Goal: Answer question/provide support

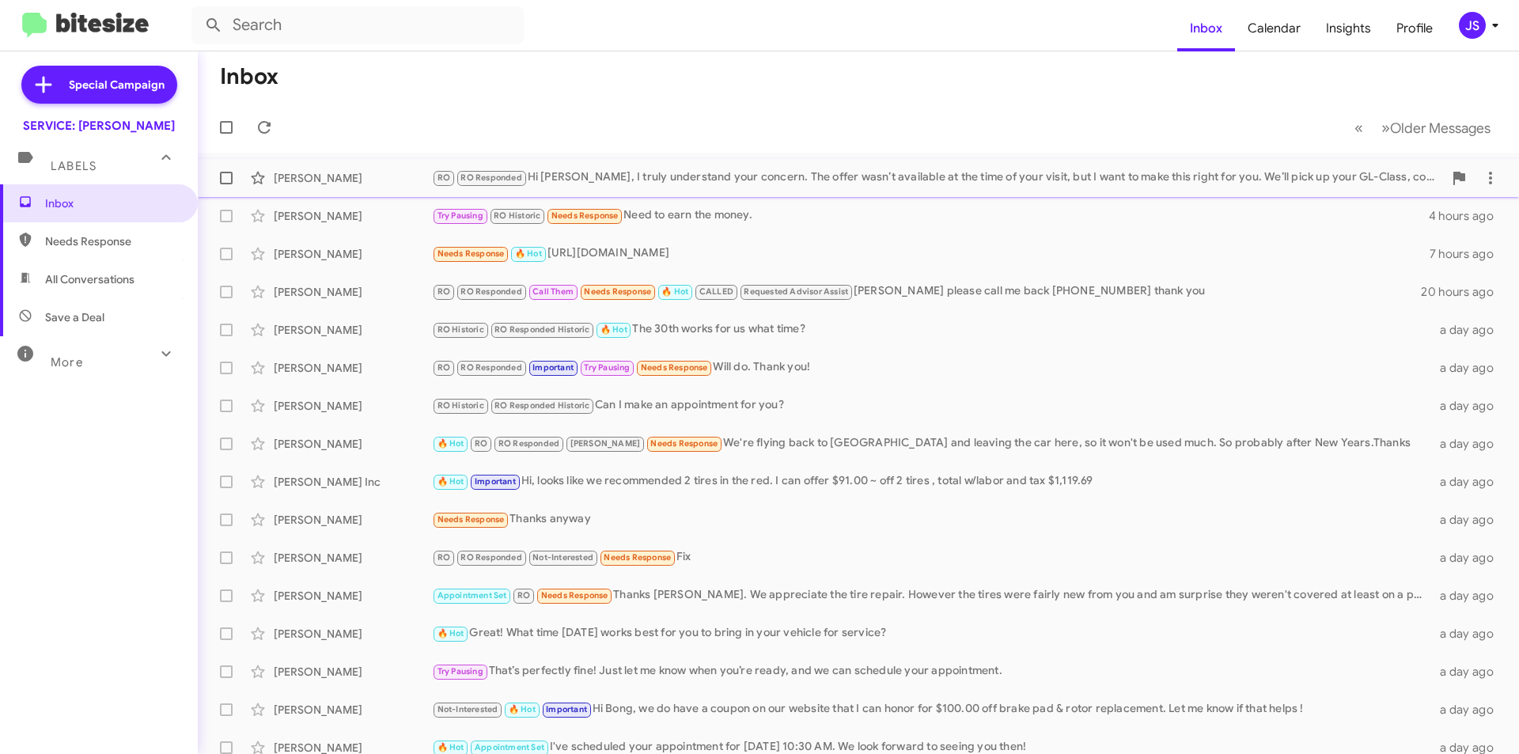
click at [652, 179] on div "RO RO Responded Hi Graham, I truly understand your concern. The offer wasn’t av…" at bounding box center [937, 177] width 1011 height 18
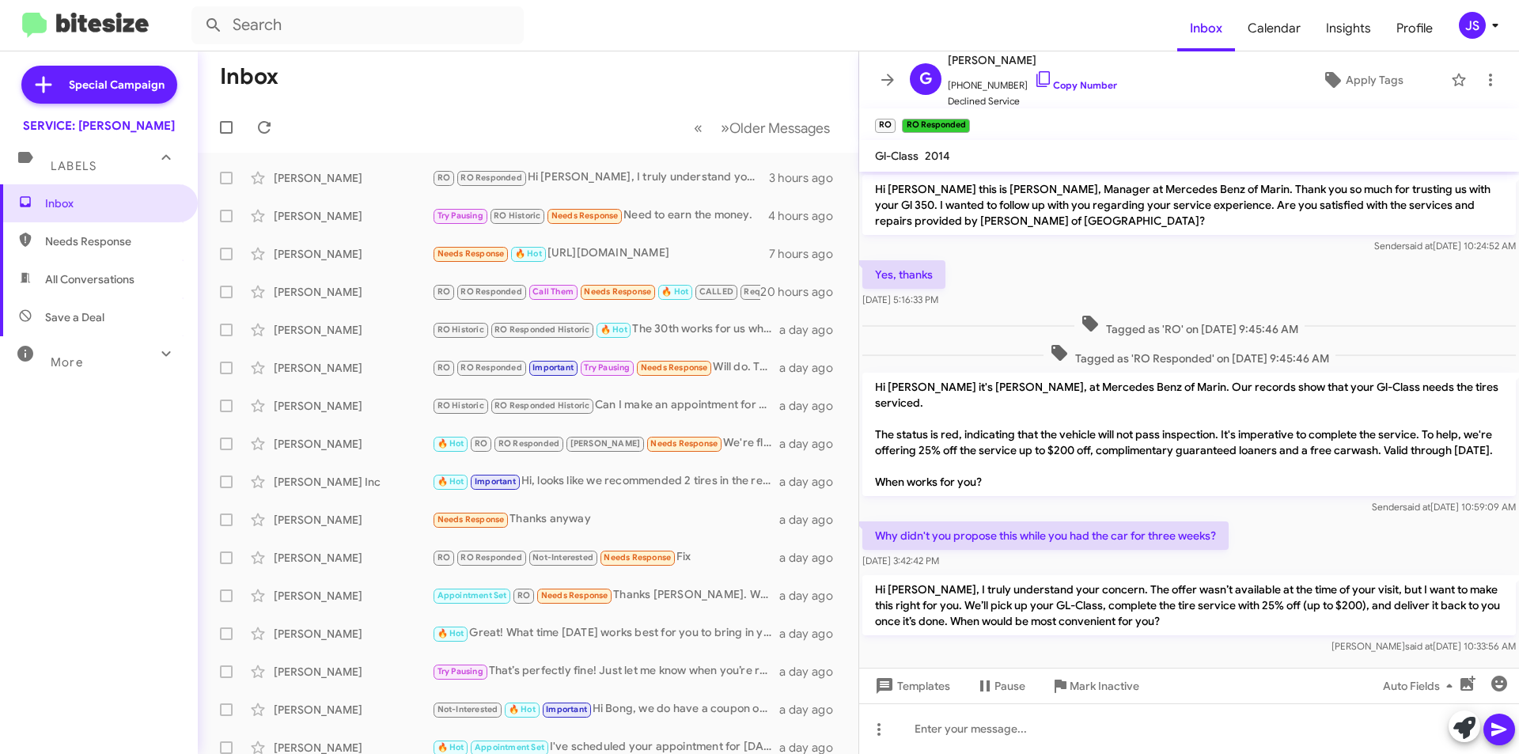
click at [84, 242] on span "Needs Response" at bounding box center [112, 241] width 134 height 16
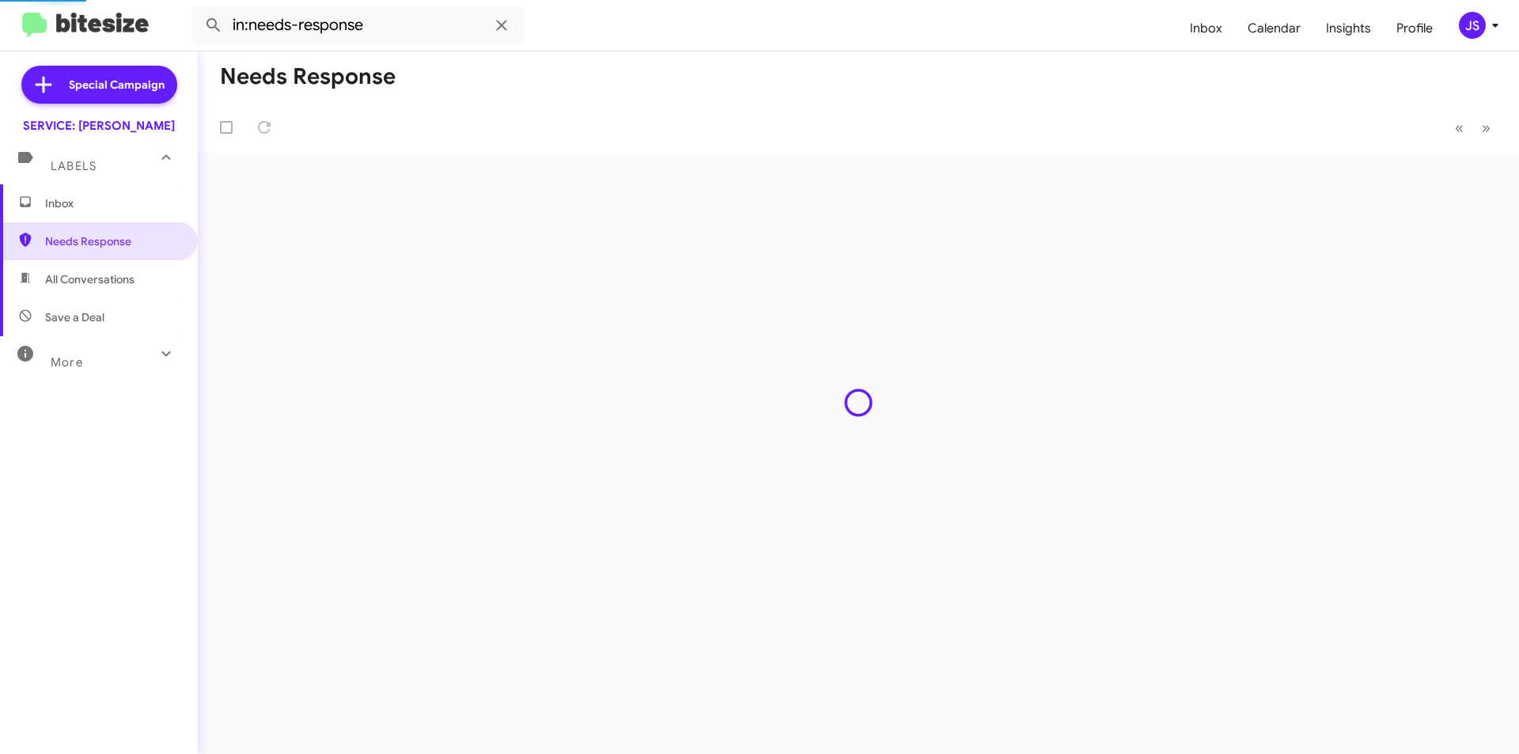
click at [85, 282] on span "All Conversations" at bounding box center [89, 279] width 89 height 16
type input "in:all-conversations"
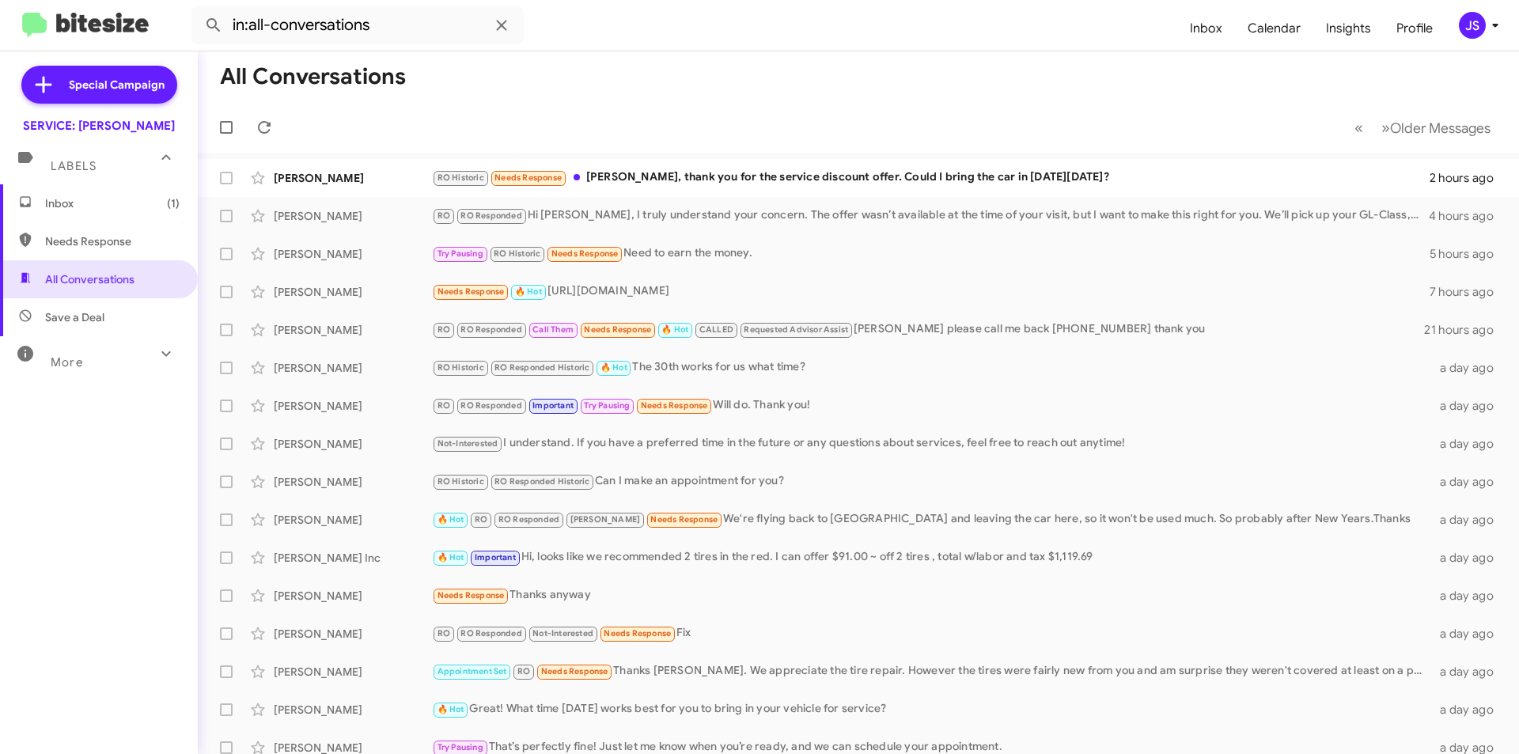
click at [100, 210] on span "Inbox (1)" at bounding box center [112, 203] width 134 height 16
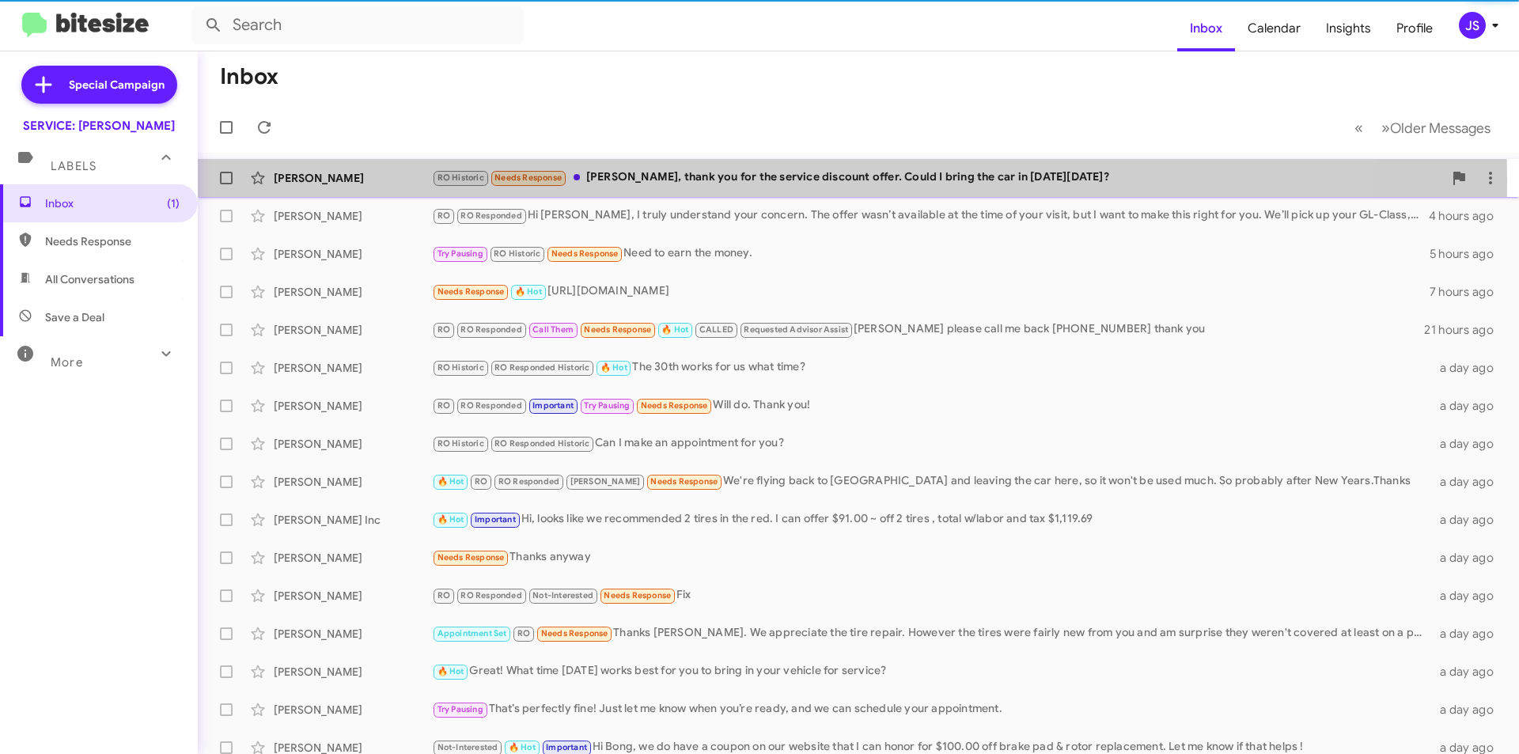
click at [335, 180] on div "[PERSON_NAME]" at bounding box center [353, 178] width 158 height 16
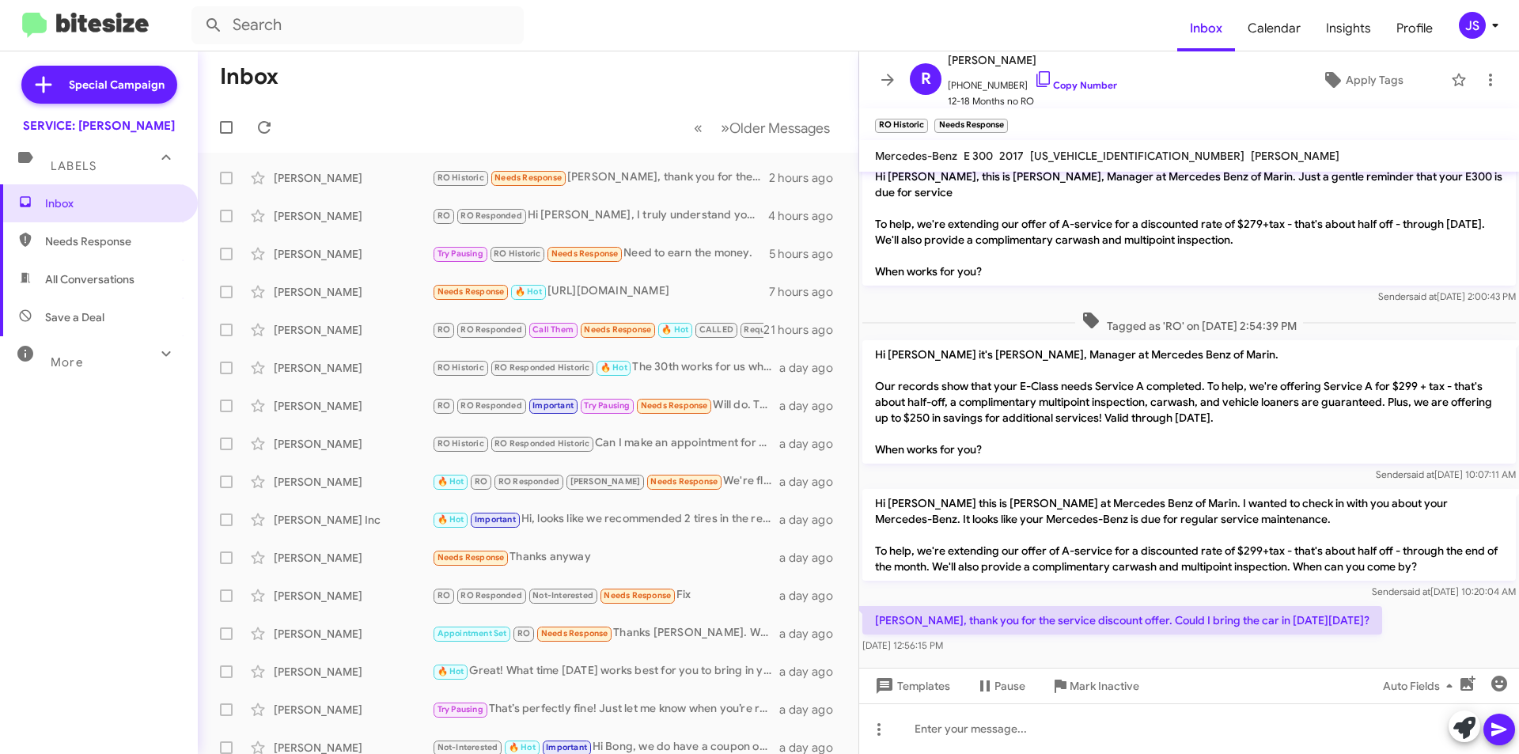
scroll to position [305, 0]
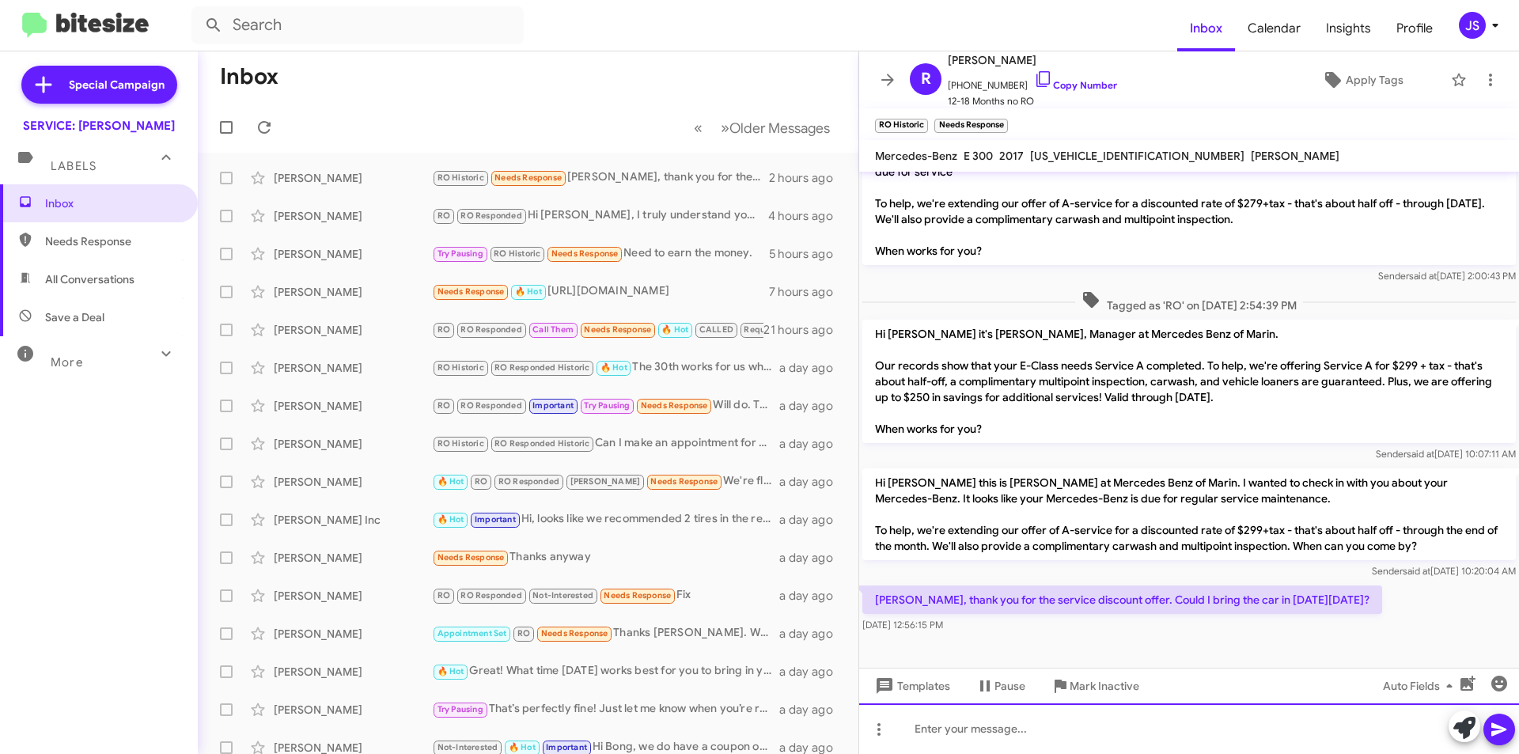
click at [1246, 734] on div at bounding box center [1189, 728] width 660 height 51
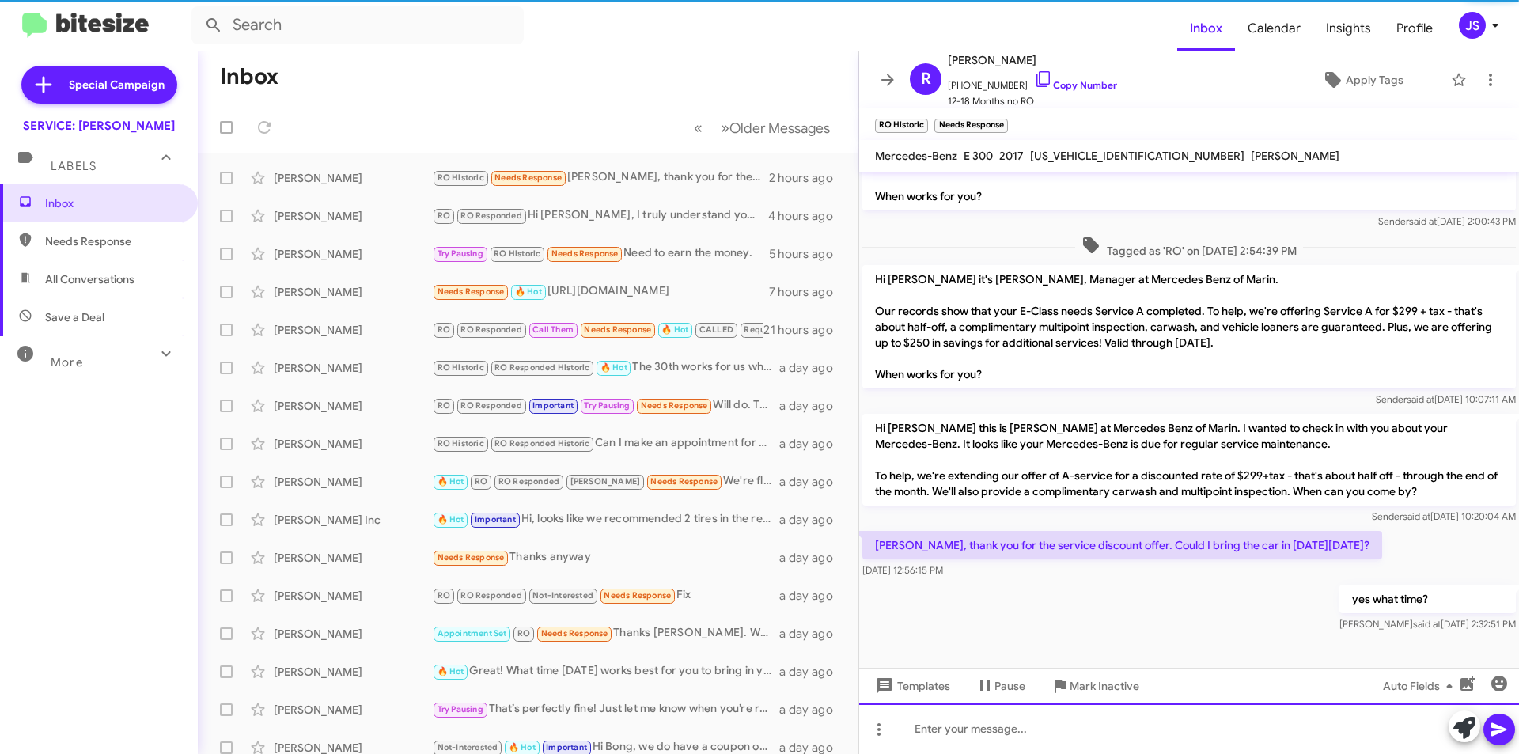
scroll to position [363, 0]
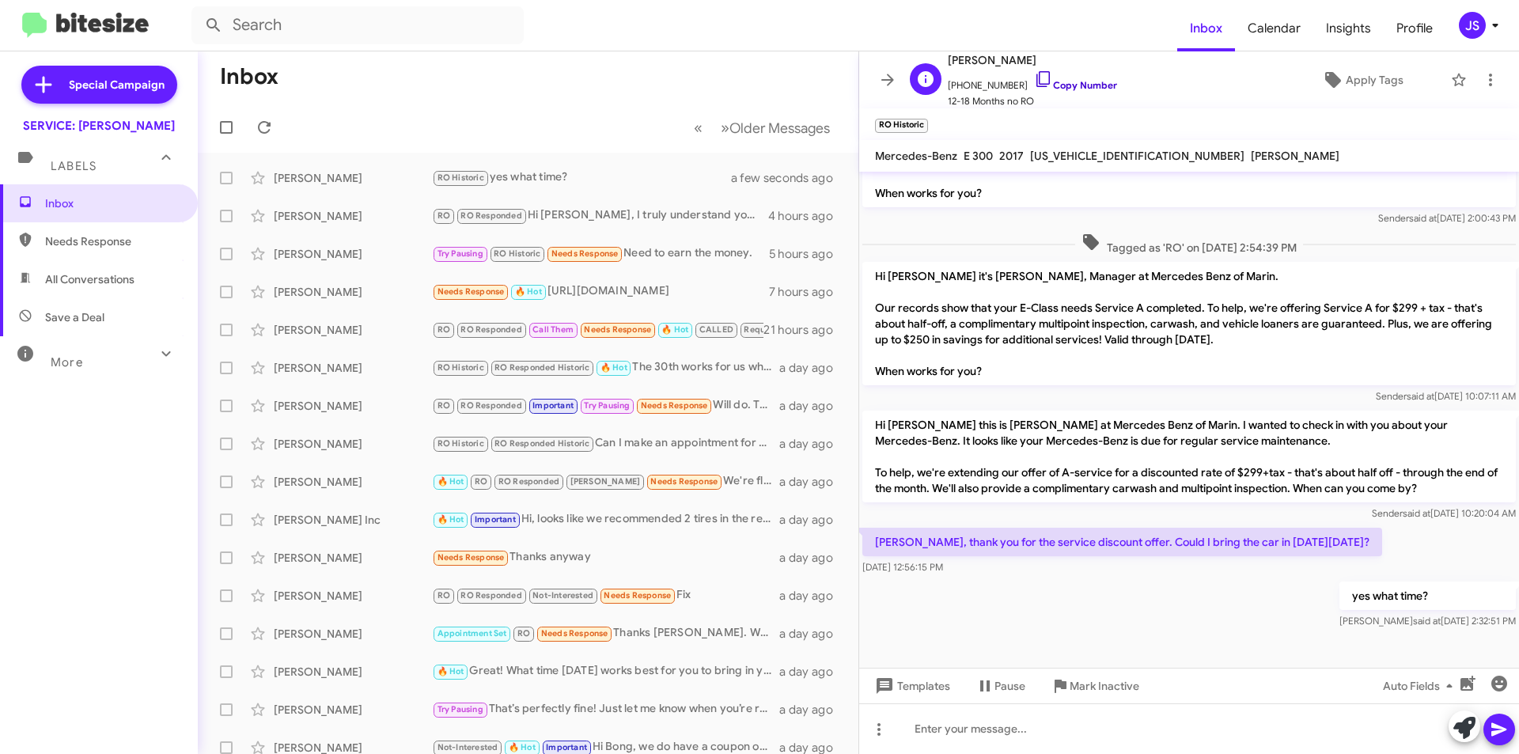
click at [1036, 83] on icon at bounding box center [1042, 79] width 13 height 16
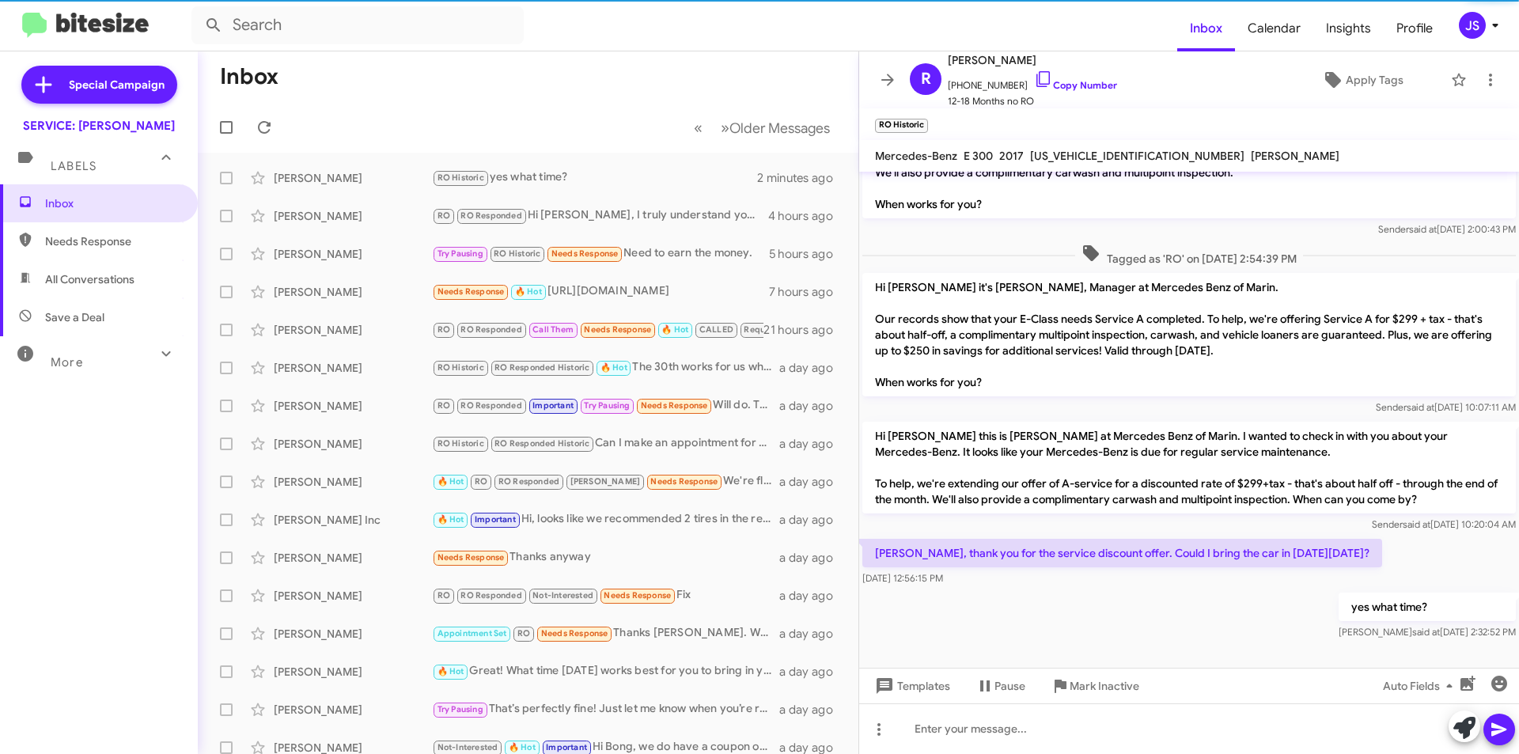
scroll to position [363, 0]
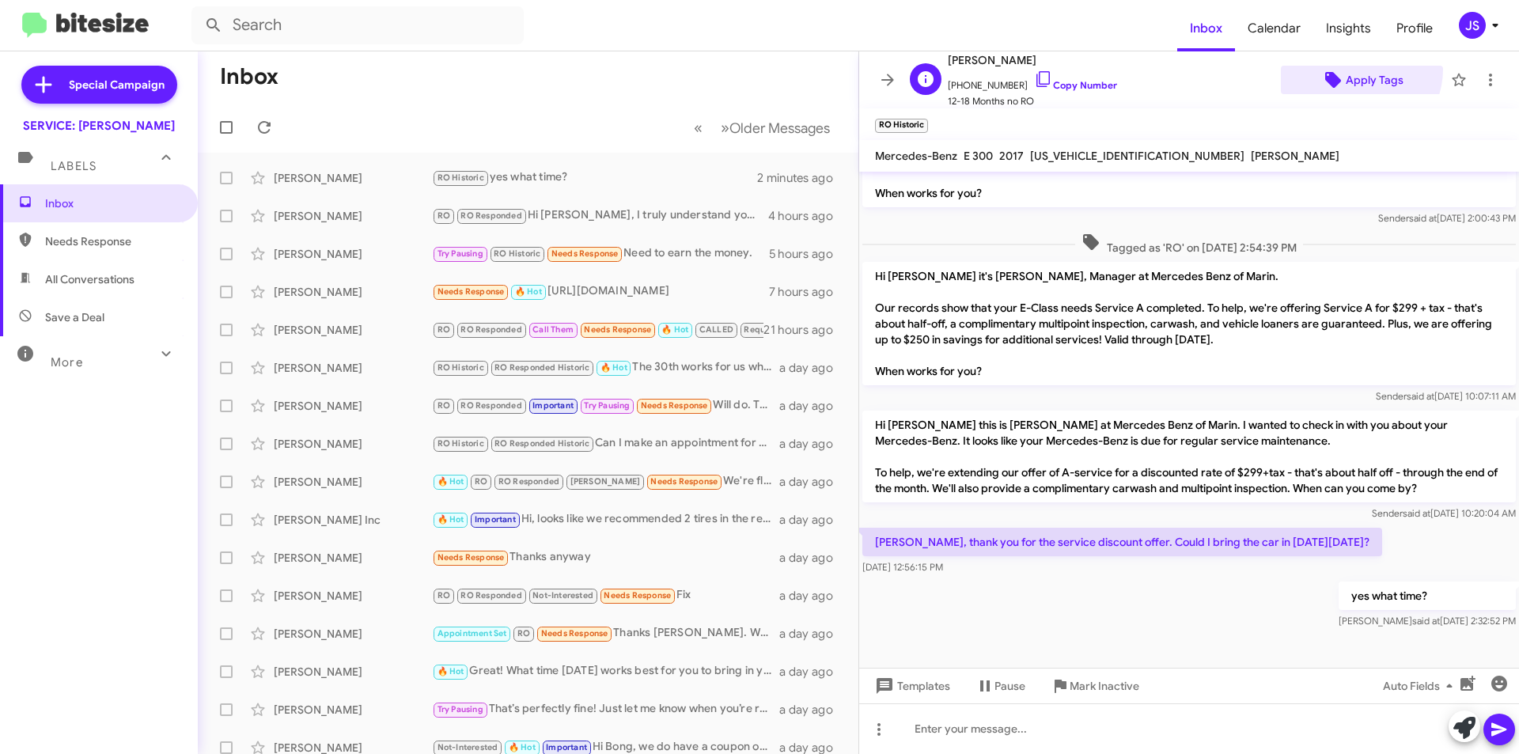
click at [1348, 69] on span "Apply Tags" at bounding box center [1374, 80] width 58 height 28
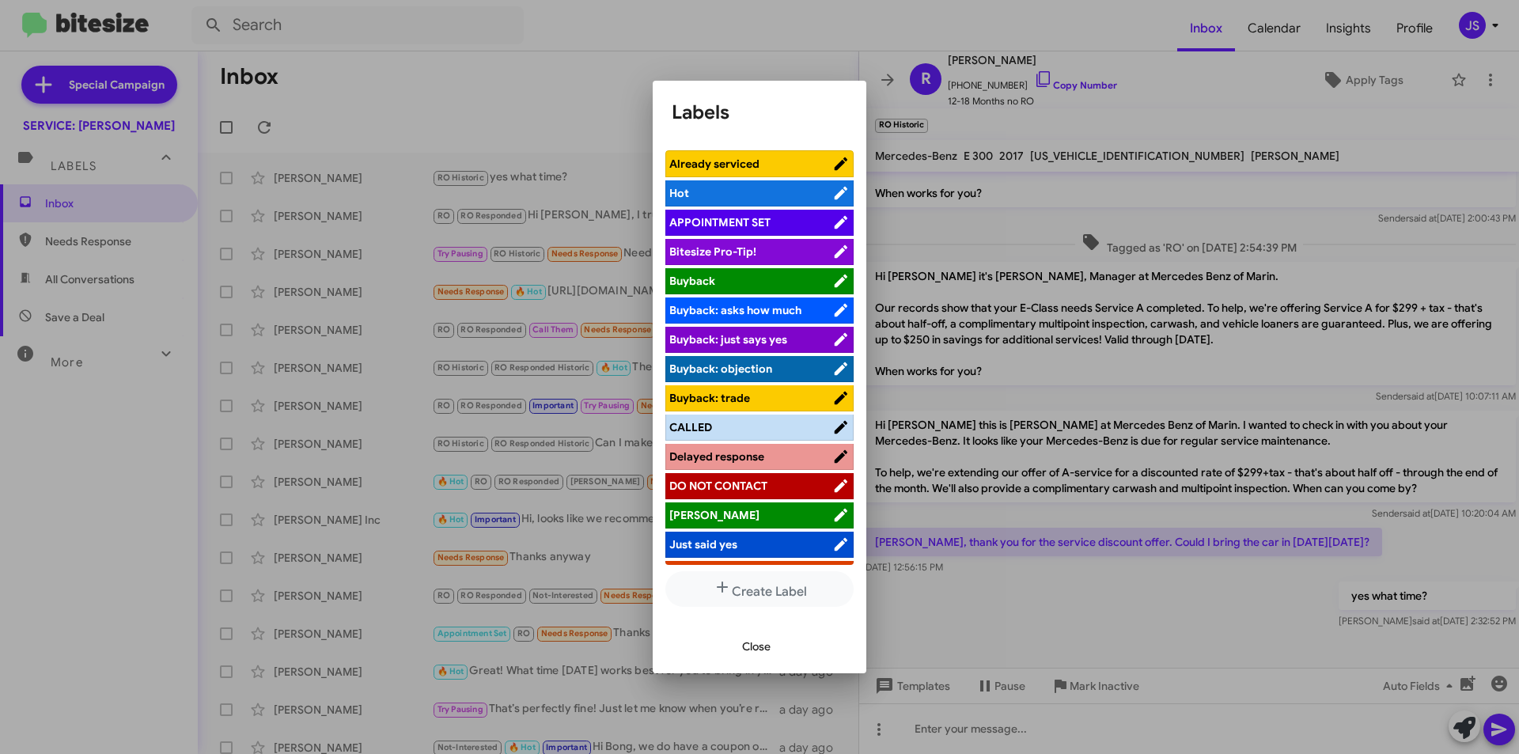
click at [795, 228] on span "APPOINTMENT SET" at bounding box center [750, 222] width 163 height 16
click at [762, 633] on span "Close" at bounding box center [756, 646] width 28 height 28
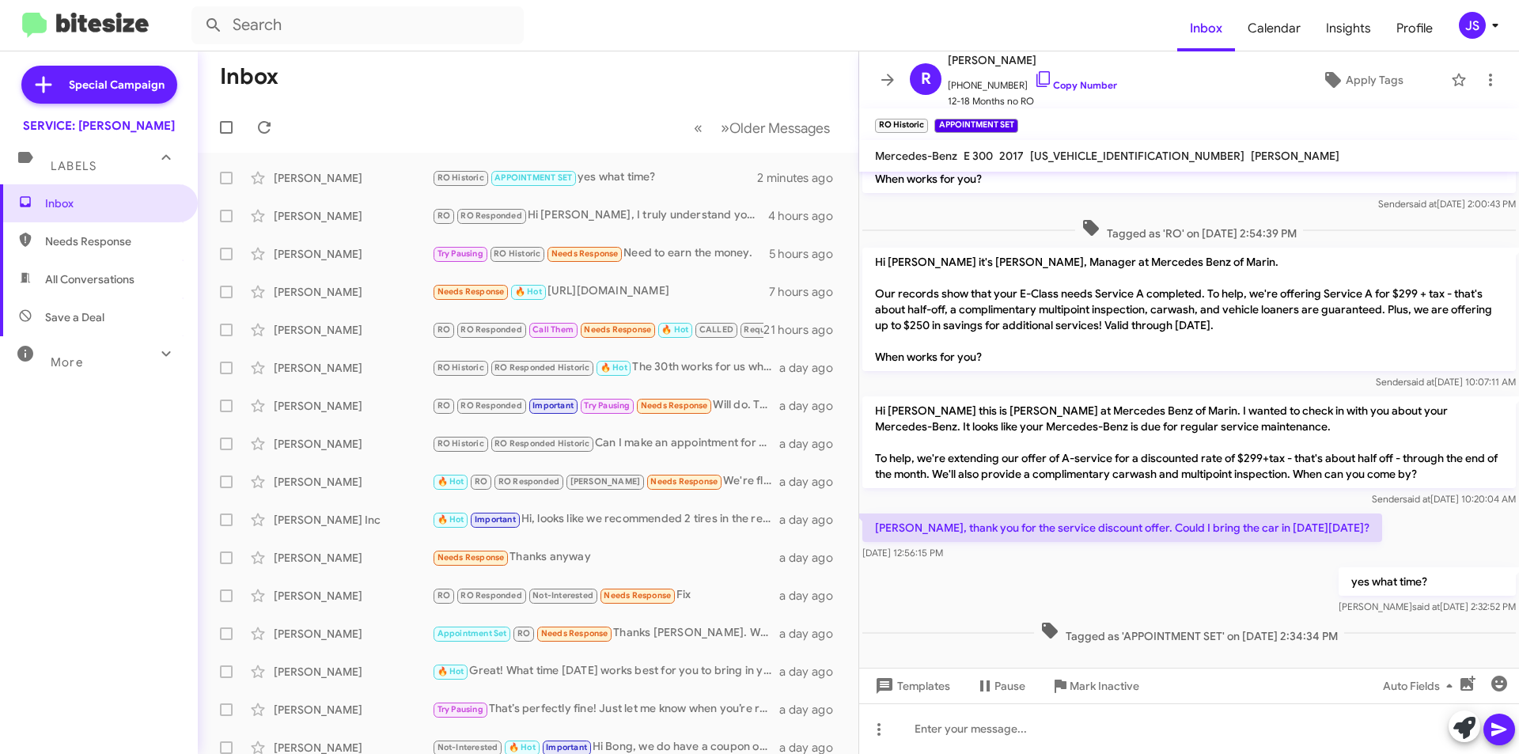
scroll to position [396, 0]
